Goal: Information Seeking & Learning: Check status

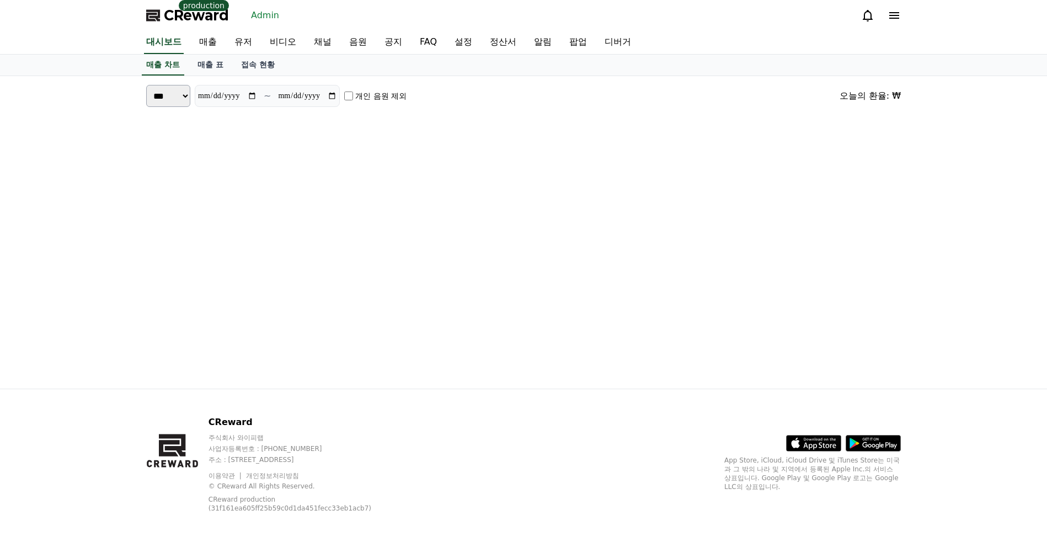
click at [333, 14] on div "CReward production Admin" at bounding box center [523, 15] width 772 height 31
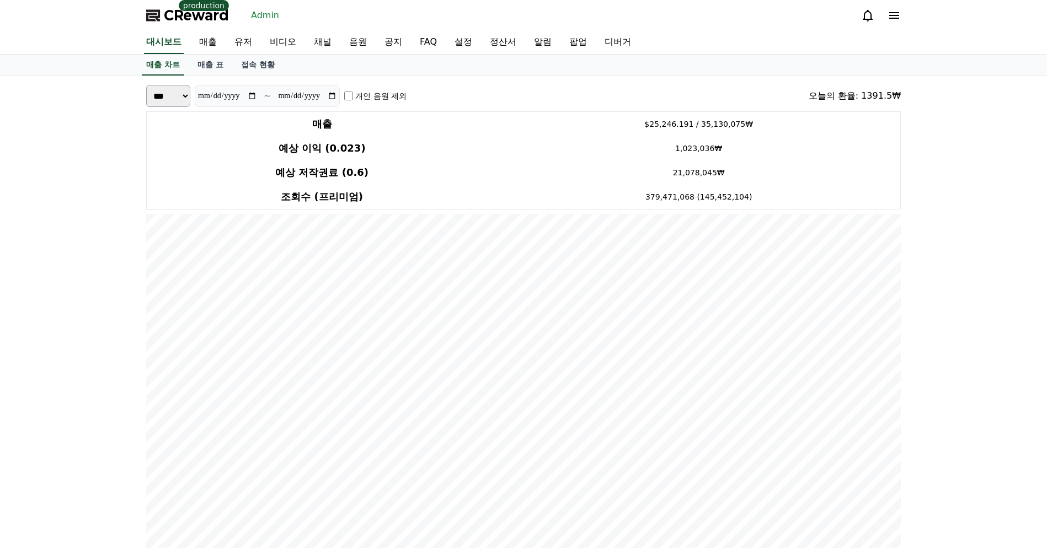
click at [333, 14] on div "CReward production Admin" at bounding box center [523, 15] width 772 height 31
click at [232, 43] on link "유저" at bounding box center [243, 42] width 35 height 23
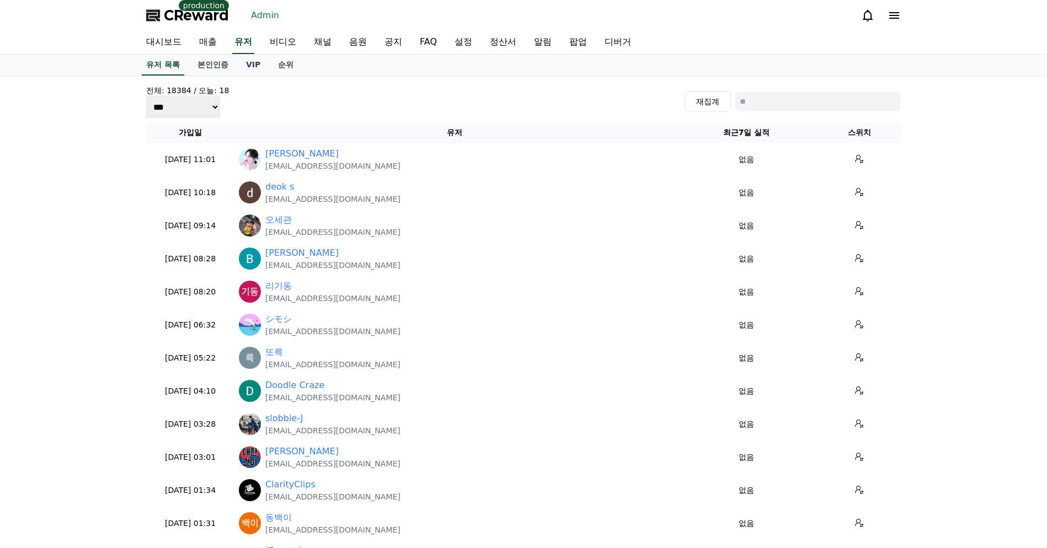
click at [198, 41] on link "매출" at bounding box center [207, 42] width 35 height 23
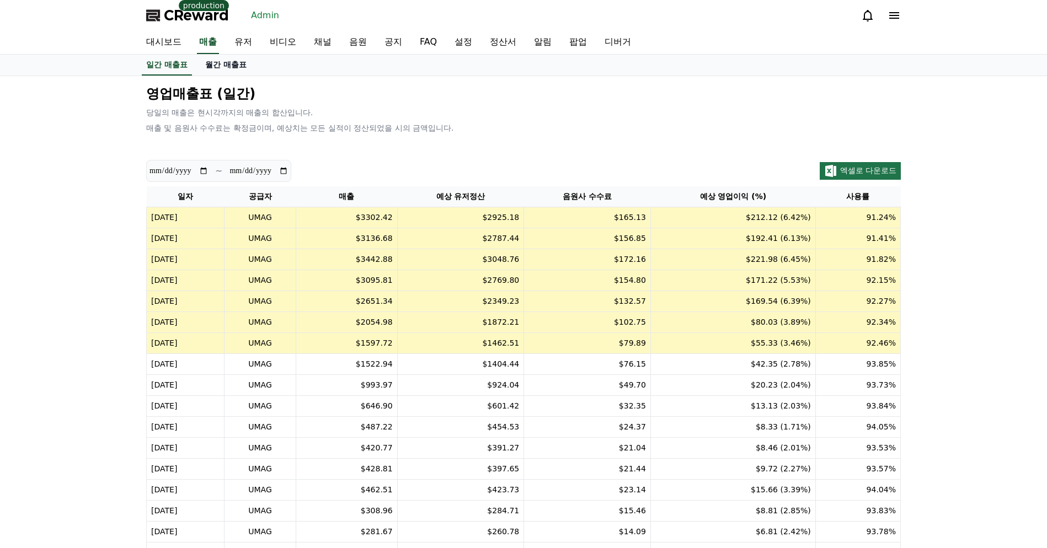
click at [207, 58] on link "월간 매출표" at bounding box center [225, 65] width 59 height 21
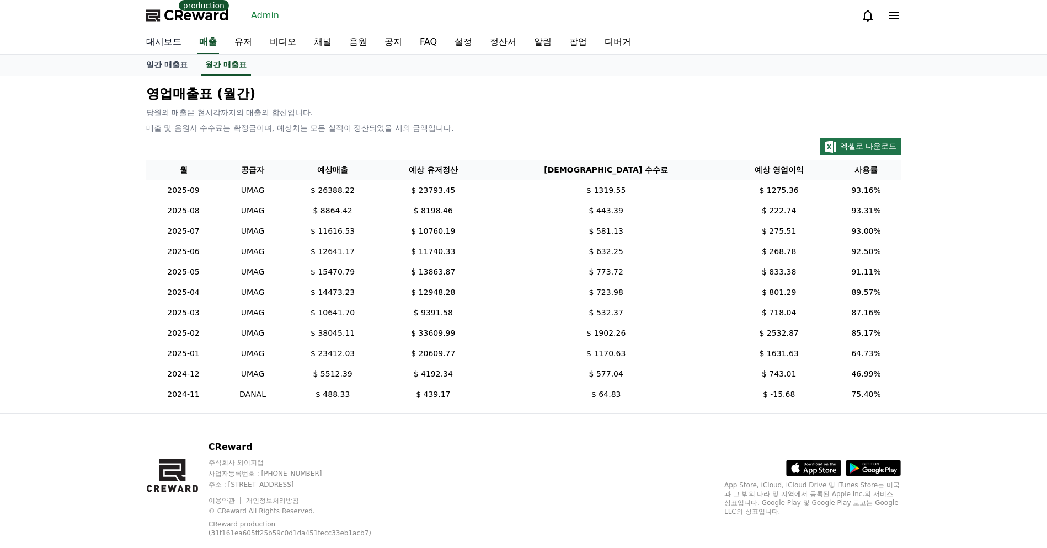
click at [164, 47] on link "대시보드" at bounding box center [163, 42] width 53 height 23
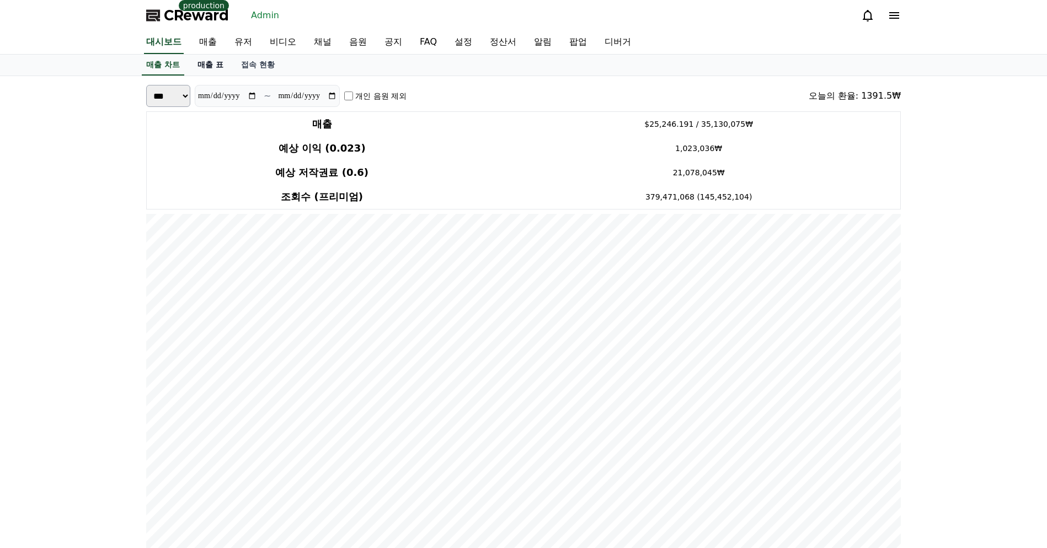
click at [201, 66] on link "매출 표" at bounding box center [211, 65] width 44 height 21
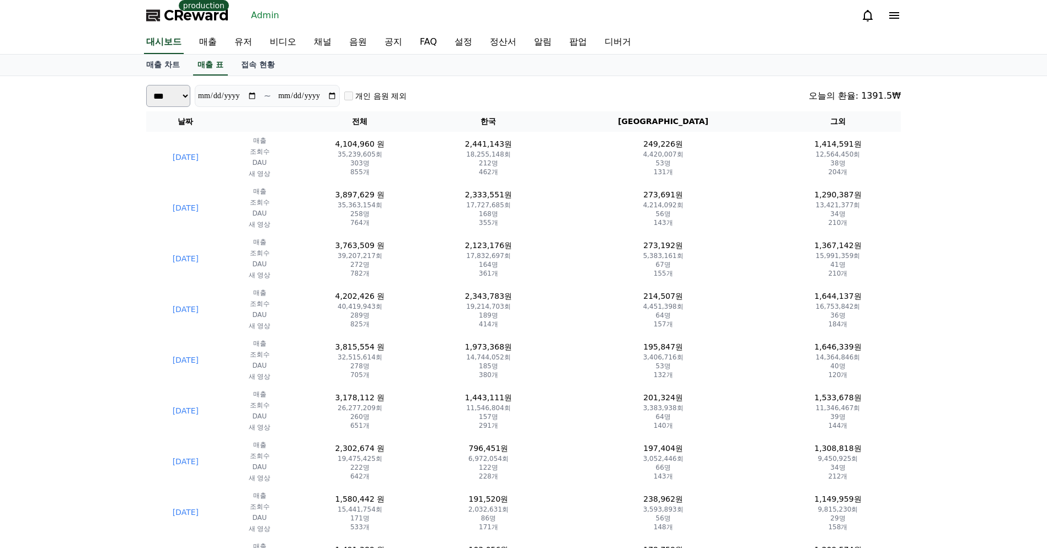
click at [689, 97] on div "**********" at bounding box center [523, 96] width 755 height 22
click at [698, 69] on div "매출 차트 매출 표 접속 현황" at bounding box center [523, 65] width 772 height 21
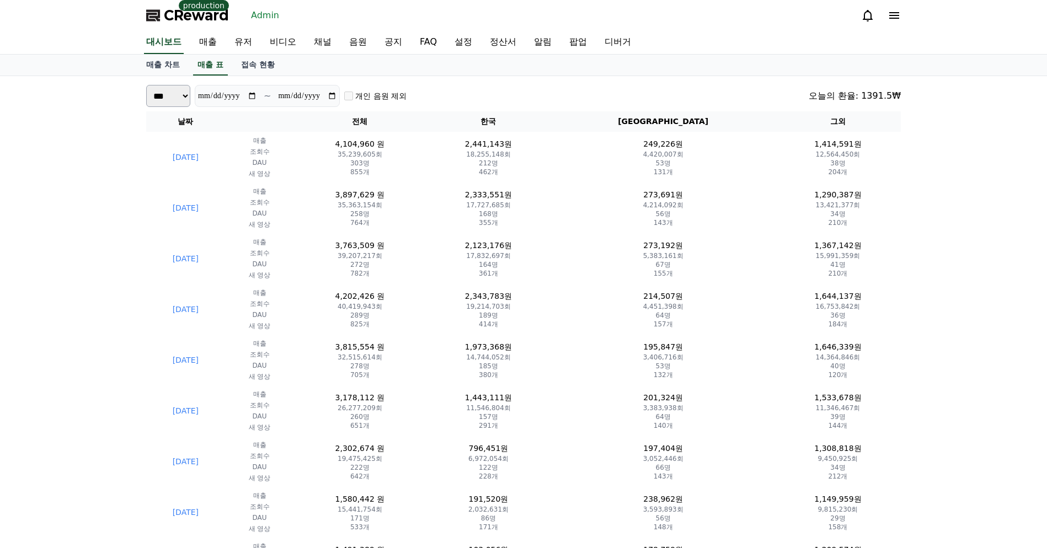
click at [698, 70] on div "매출 차트 매출 표 접속 현황" at bounding box center [523, 65] width 772 height 21
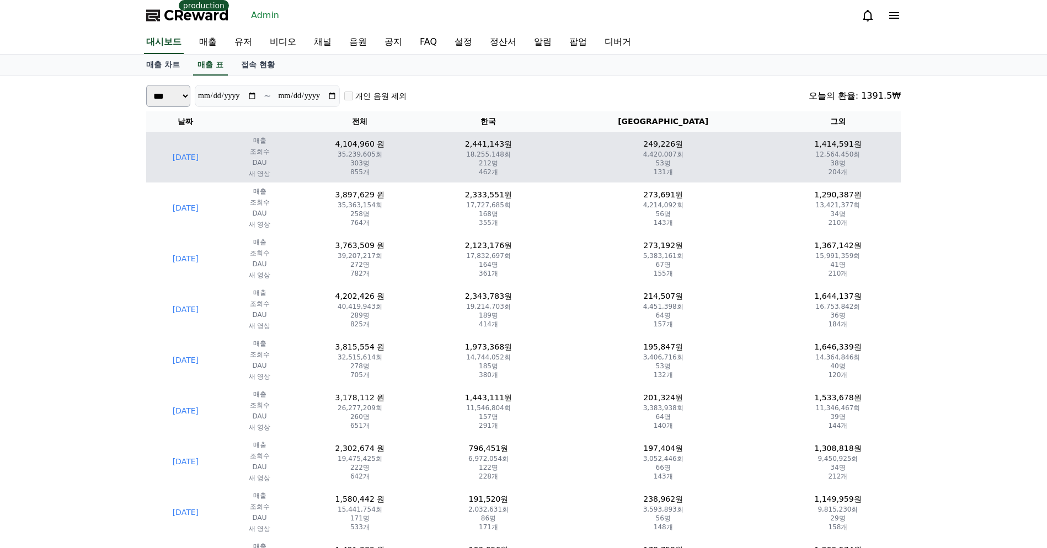
click at [421, 143] on p "4,104,960 원" at bounding box center [359, 144] width 122 height 12
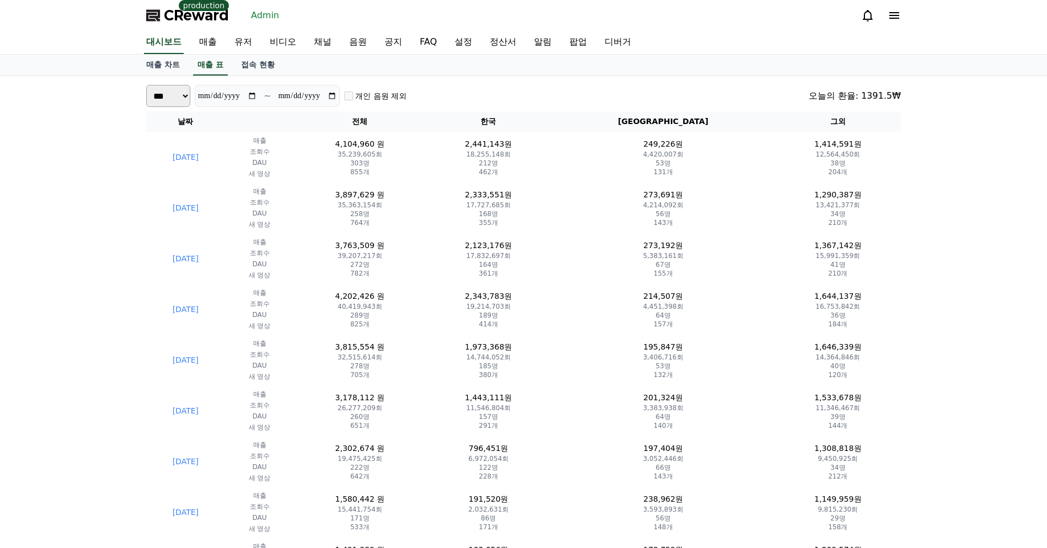
click at [704, 87] on div "**********" at bounding box center [523, 96] width 755 height 22
